Goal: Task Accomplishment & Management: Manage account settings

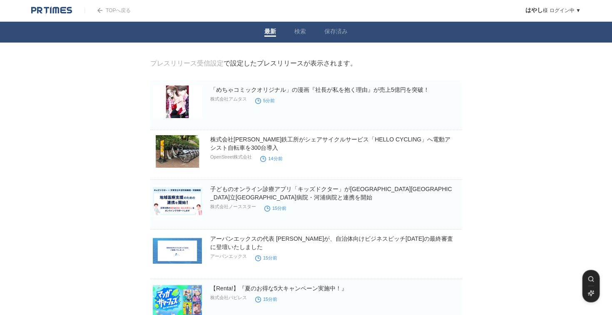
click at [560, 12] on link "はやし 様 ログイン中 ▼" at bounding box center [553, 10] width 55 height 6
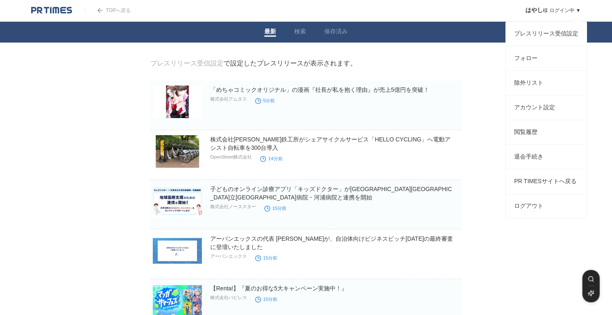
click at [580, 9] on link "はやし 様 ログイン中 ▼" at bounding box center [553, 10] width 55 height 6
click at [539, 62] on link "フォロー" at bounding box center [546, 58] width 81 height 24
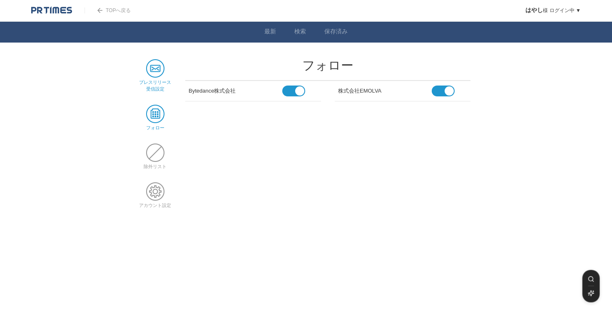
click at [150, 79] on link "プレスリリース 受信設定" at bounding box center [155, 82] width 32 height 18
click at [43, 13] on img at bounding box center [51, 10] width 41 height 8
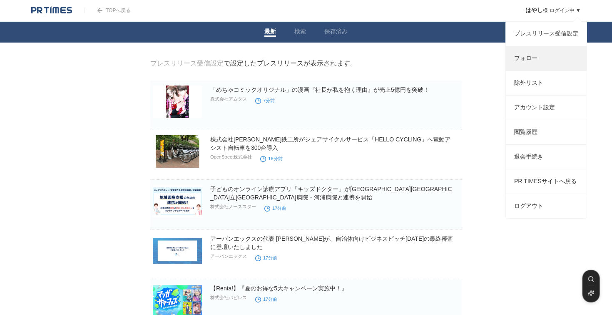
click at [548, 59] on link "フォロー" at bounding box center [546, 58] width 81 height 24
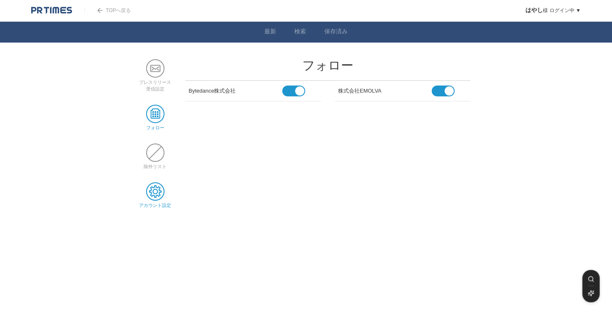
click at [156, 189] on span at bounding box center [155, 191] width 18 height 18
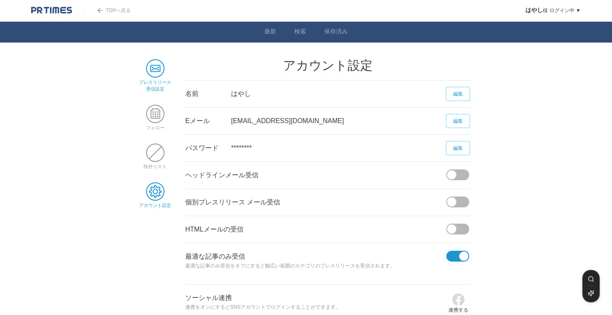
click at [158, 61] on span at bounding box center [155, 68] width 18 height 18
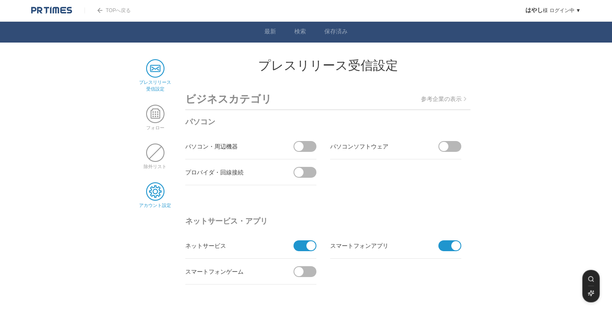
click at [164, 195] on span at bounding box center [155, 191] width 18 height 18
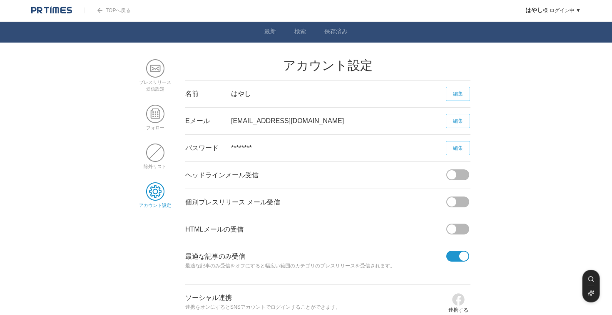
click at [457, 204] on span at bounding box center [460, 201] width 17 height 11
click at [0, 0] on input "checkbox" at bounding box center [0, 0] width 0 height 0
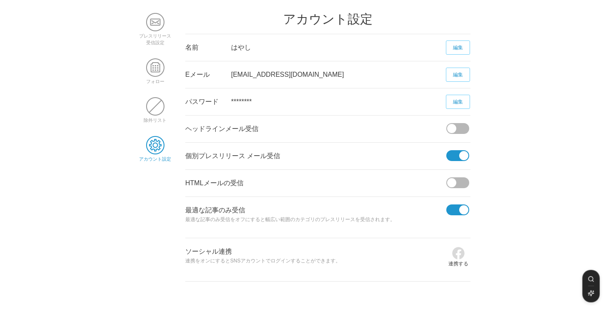
scroll to position [47, 0]
drag, startPoint x: 267, startPoint y: 130, endPoint x: 187, endPoint y: 130, distance: 80.4
click at [187, 130] on div "ヘッドラインメール受信" at bounding box center [315, 128] width 261 height 27
click at [285, 180] on div "HTMLメールの受信" at bounding box center [315, 182] width 261 height 27
click at [462, 132] on span at bounding box center [460, 127] width 17 height 11
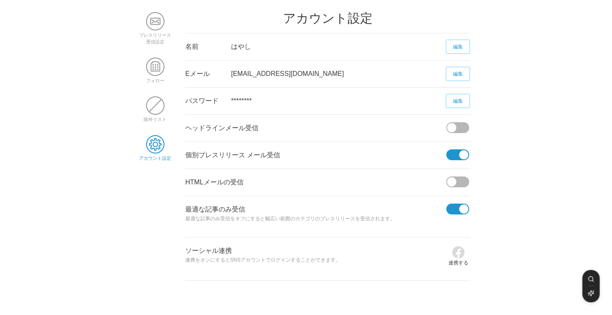
click at [0, 0] on input "checkbox" at bounding box center [0, 0] width 0 height 0
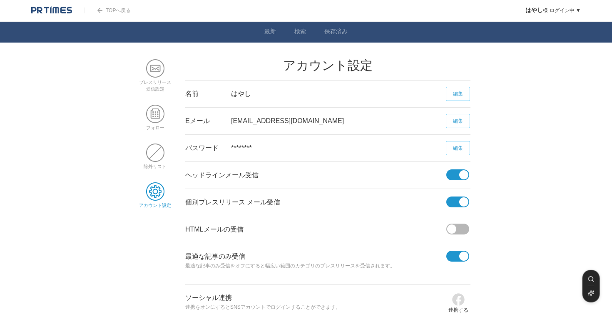
click at [59, 9] on img at bounding box center [51, 10] width 41 height 8
